Goal: Navigation & Orientation: Find specific page/section

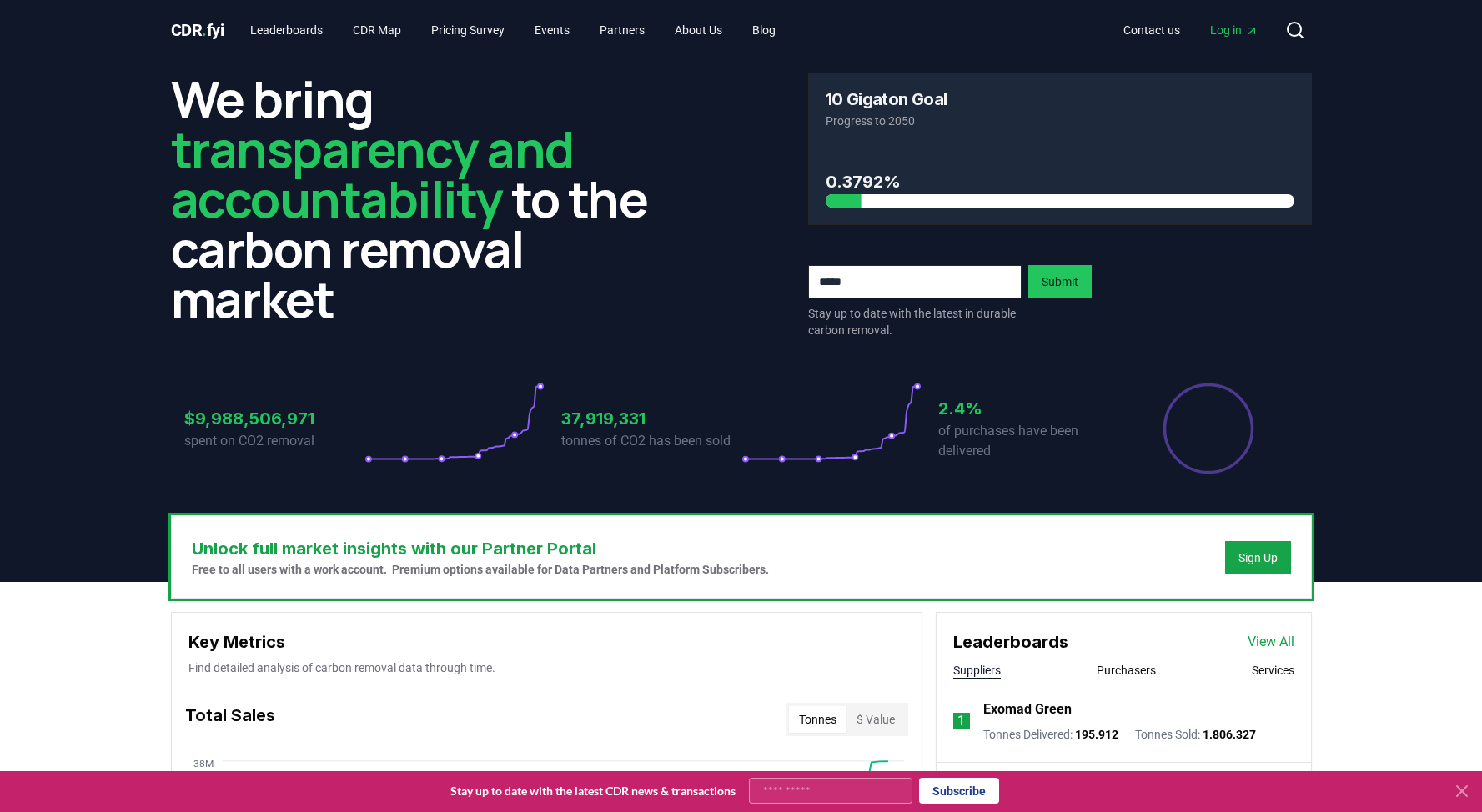
click at [1236, 33] on span "Log in" at bounding box center [1234, 30] width 48 height 17
click at [284, 30] on link "Leaderboards" at bounding box center [286, 30] width 99 height 30
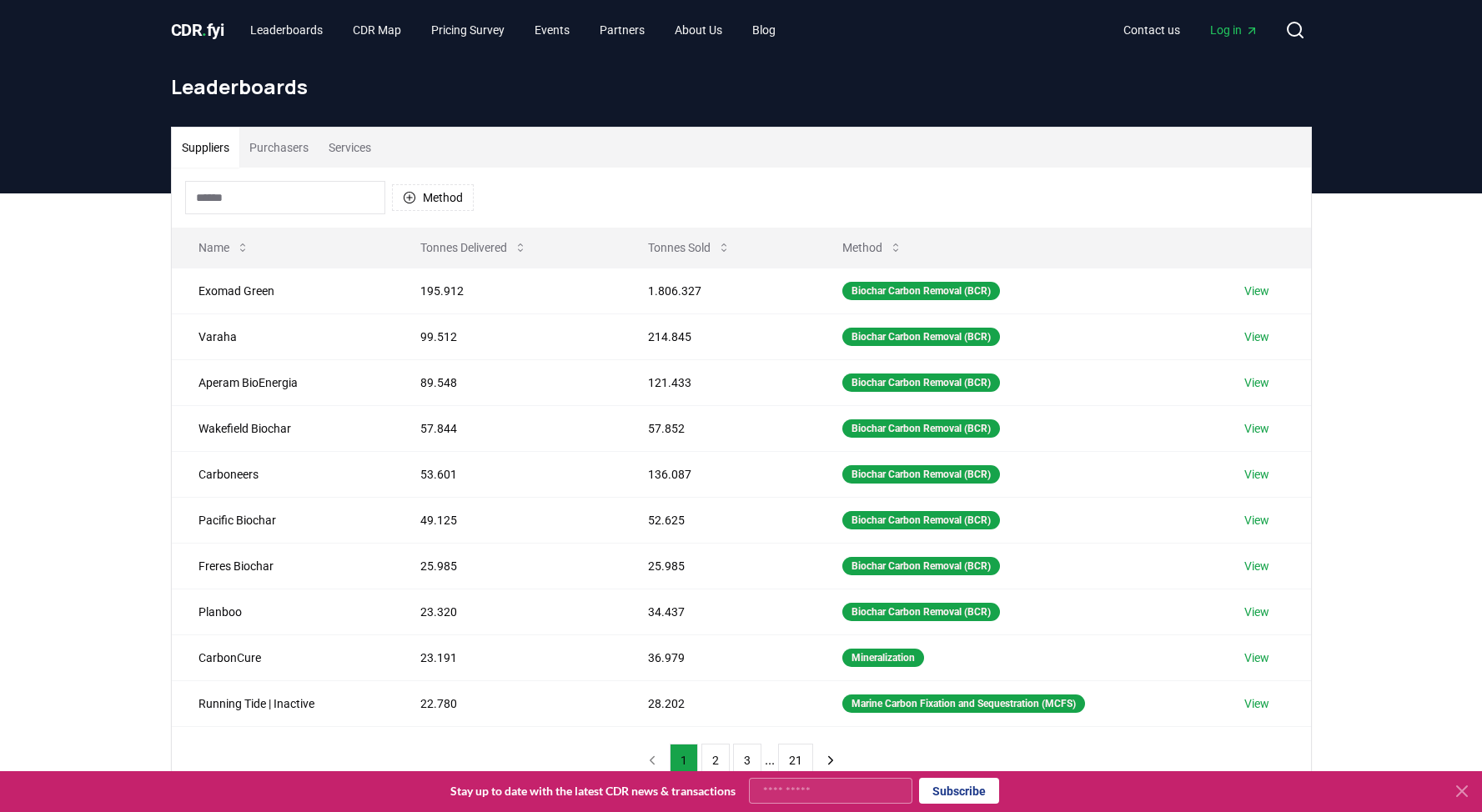
click at [338, 128] on button "Services" at bounding box center [350, 147] width 63 height 40
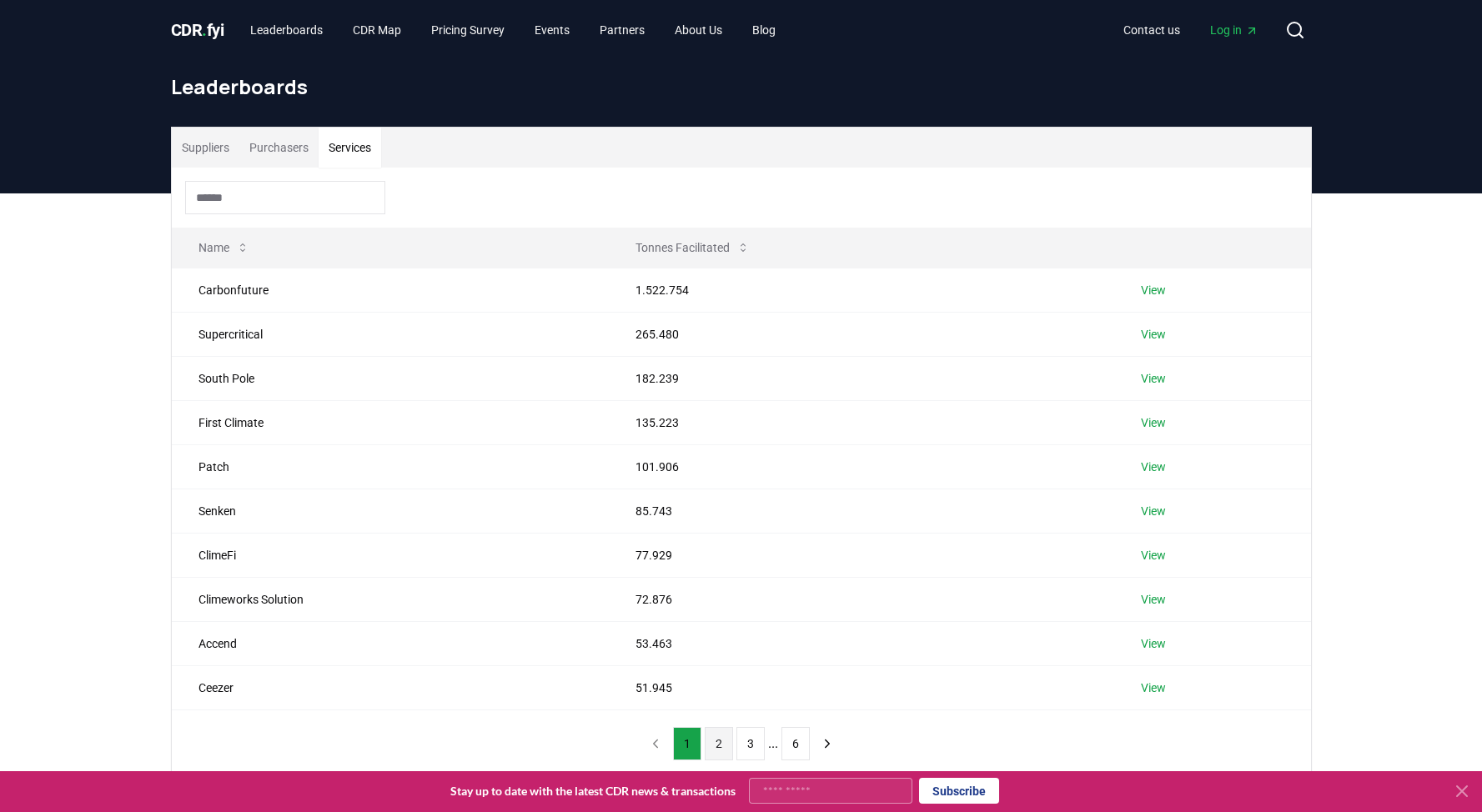
click at [721, 727] on button "2" at bounding box center [719, 744] width 28 height 33
click at [696, 727] on button "1" at bounding box center [688, 744] width 28 height 33
click at [722, 727] on button "2" at bounding box center [719, 744] width 28 height 33
click at [694, 727] on button "1" at bounding box center [688, 744] width 28 height 33
click at [720, 727] on button "2" at bounding box center [719, 744] width 28 height 33
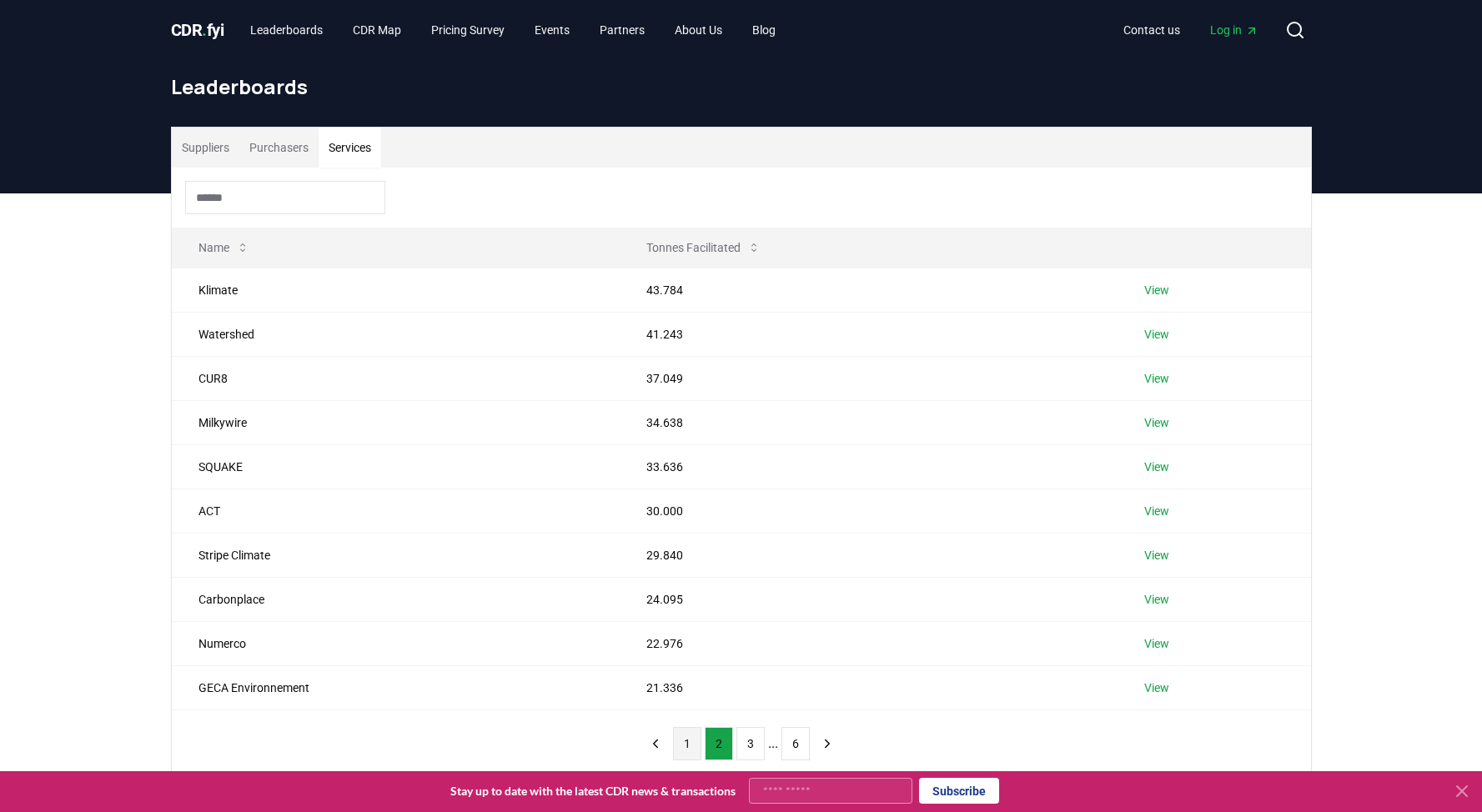
click at [688, 727] on button "1" at bounding box center [688, 744] width 28 height 33
